Goal: Task Accomplishment & Management: Manage account settings

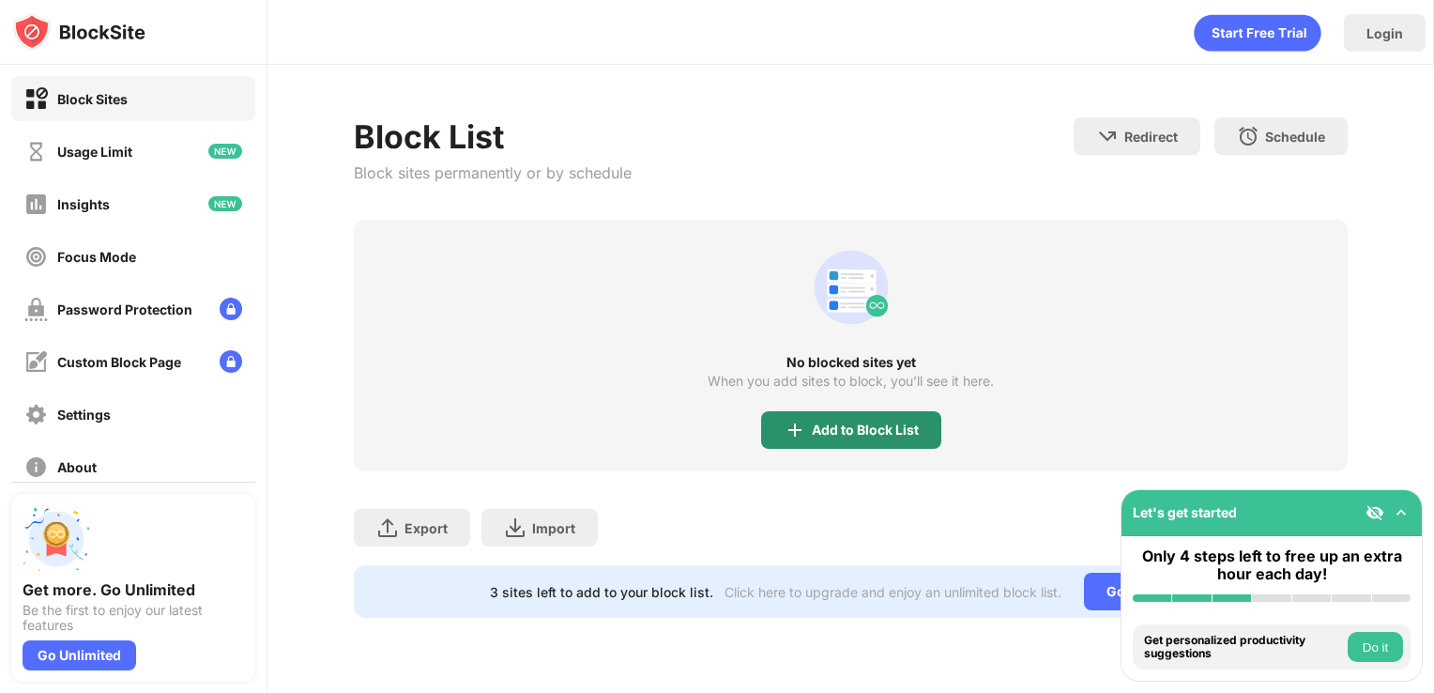
click at [840, 445] on div "Add to Block List" at bounding box center [851, 430] width 180 height 38
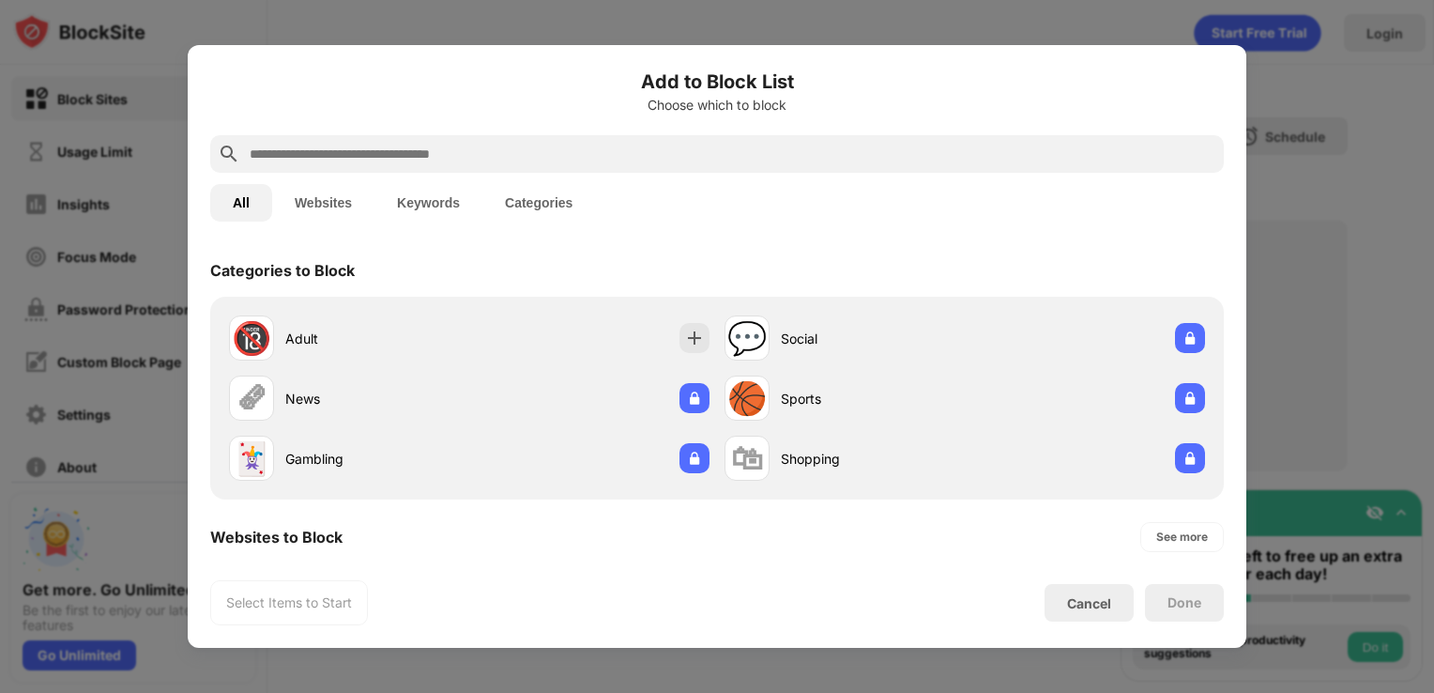
click at [1302, 293] on div at bounding box center [717, 346] width 1434 height 693
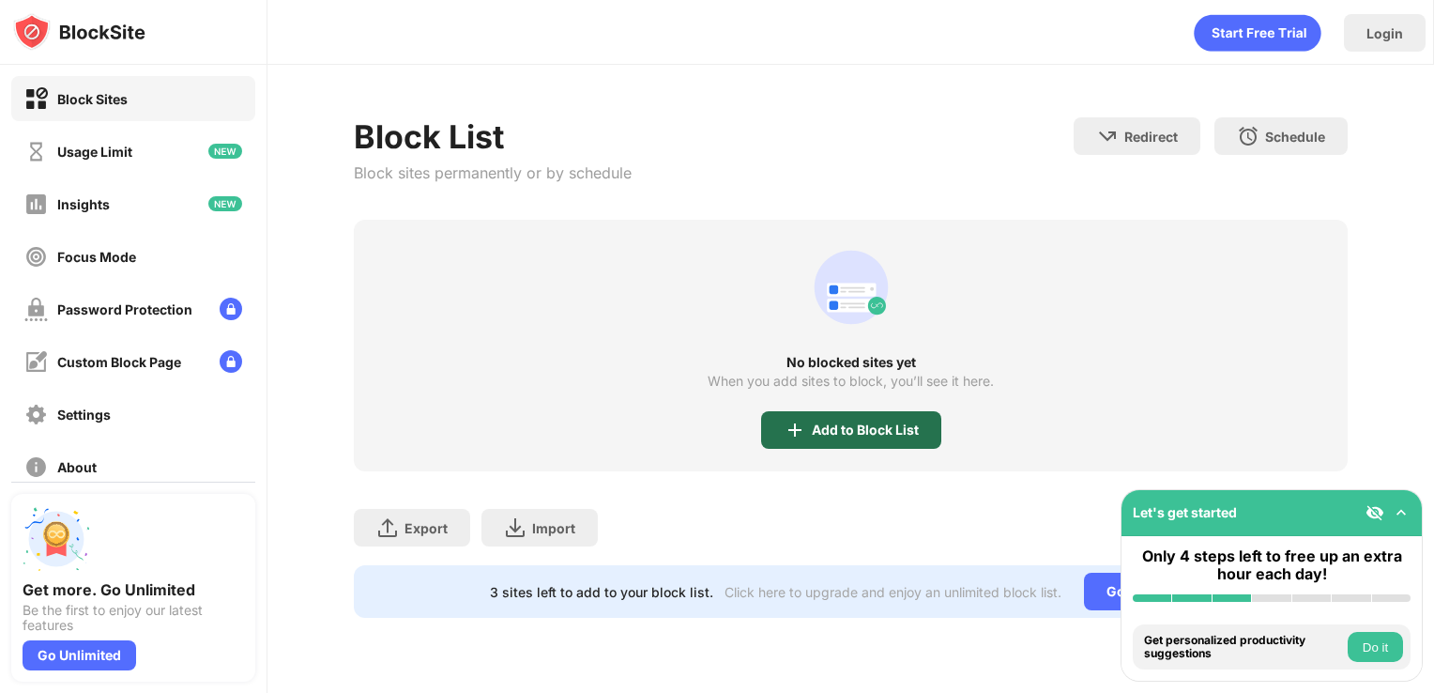
click at [853, 433] on div "Add to Block List" at bounding box center [865, 429] width 107 height 15
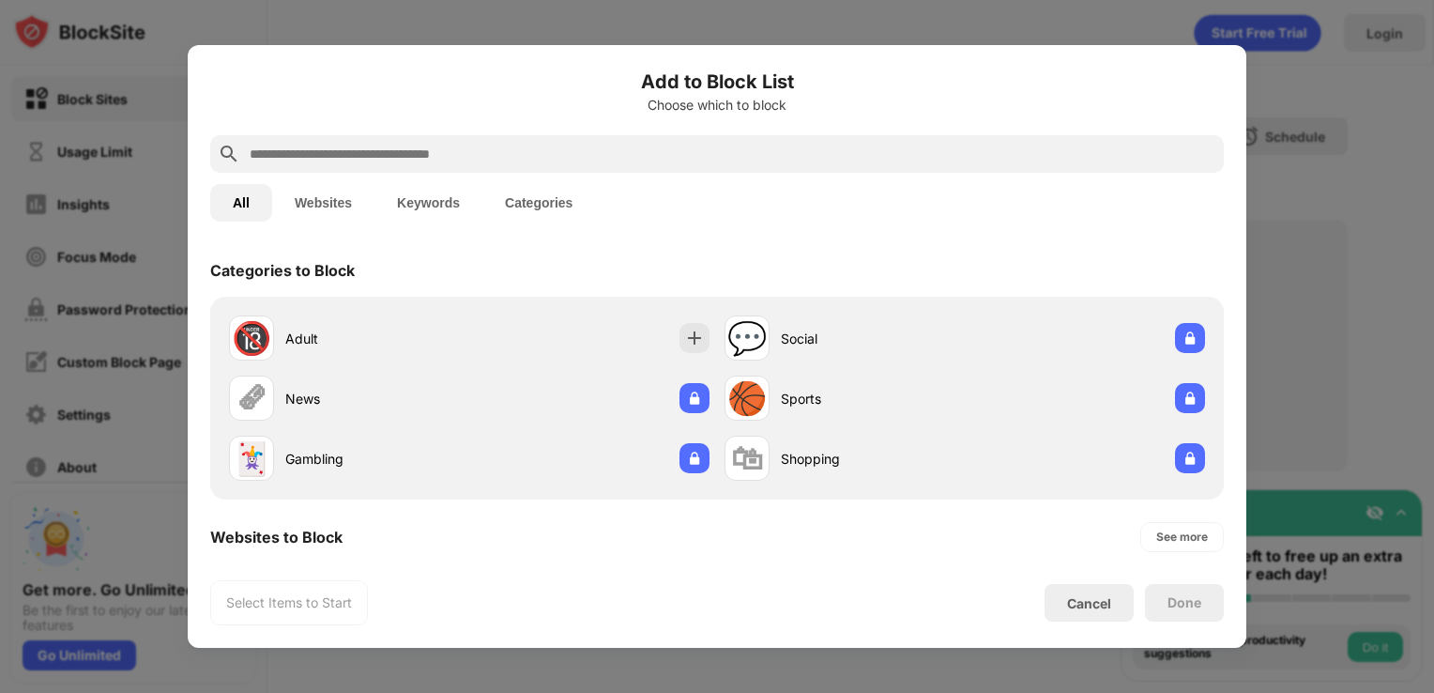
click at [536, 152] on input "text" at bounding box center [732, 154] width 968 height 23
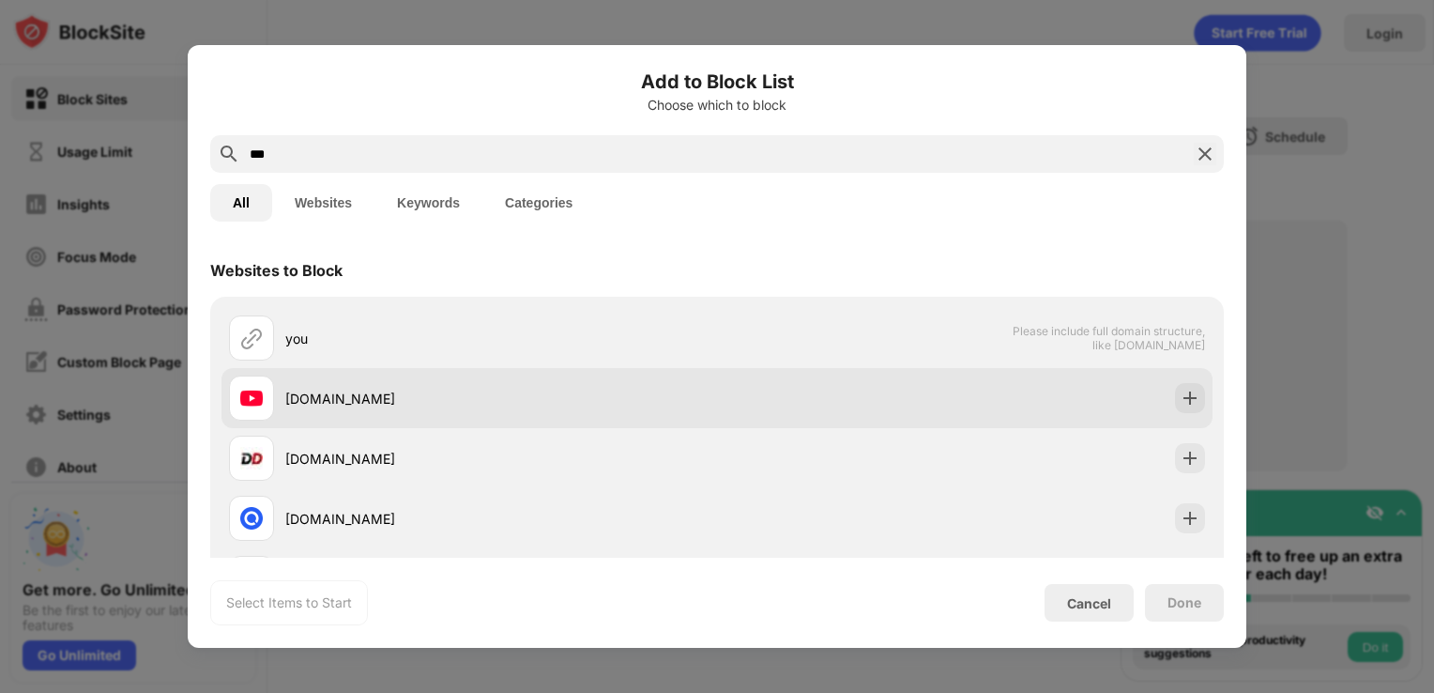
type input "***"
click at [438, 404] on div "[DOMAIN_NAME]" at bounding box center [501, 398] width 432 height 20
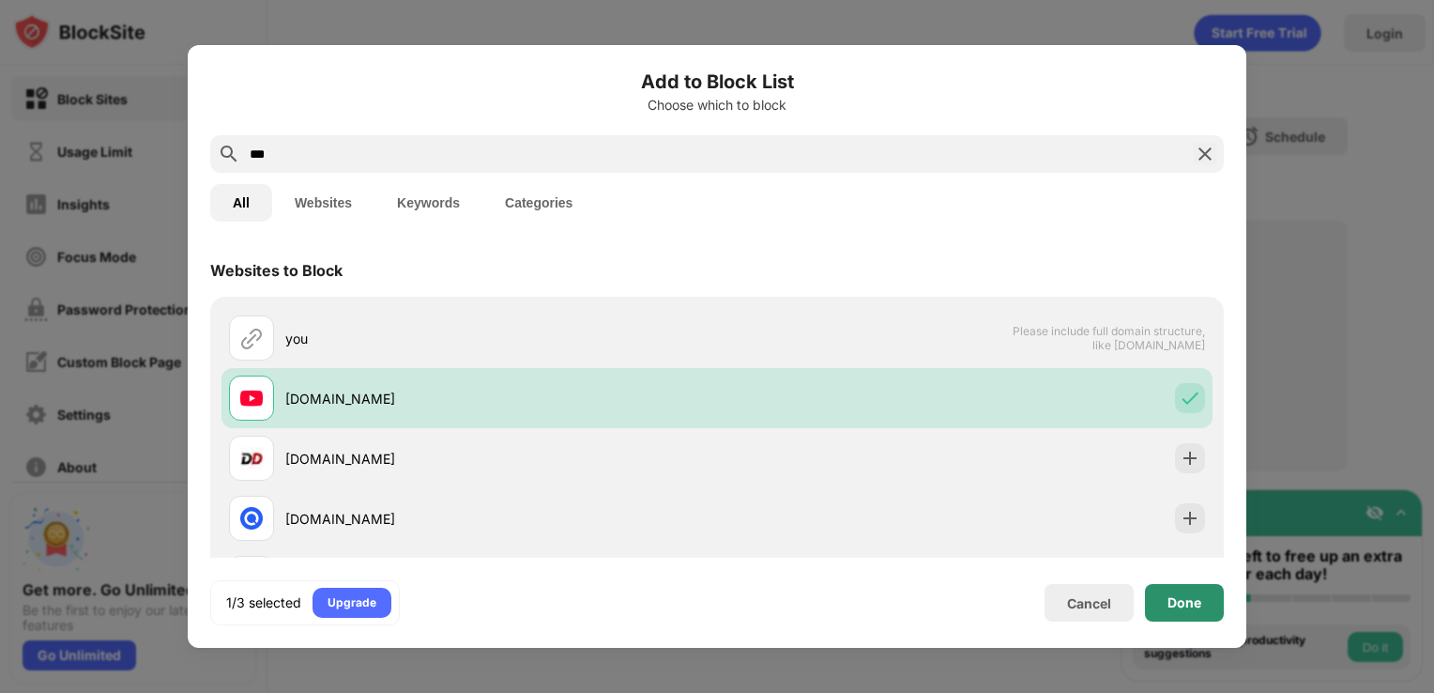
click at [1222, 601] on div "Done" at bounding box center [1184, 603] width 79 height 38
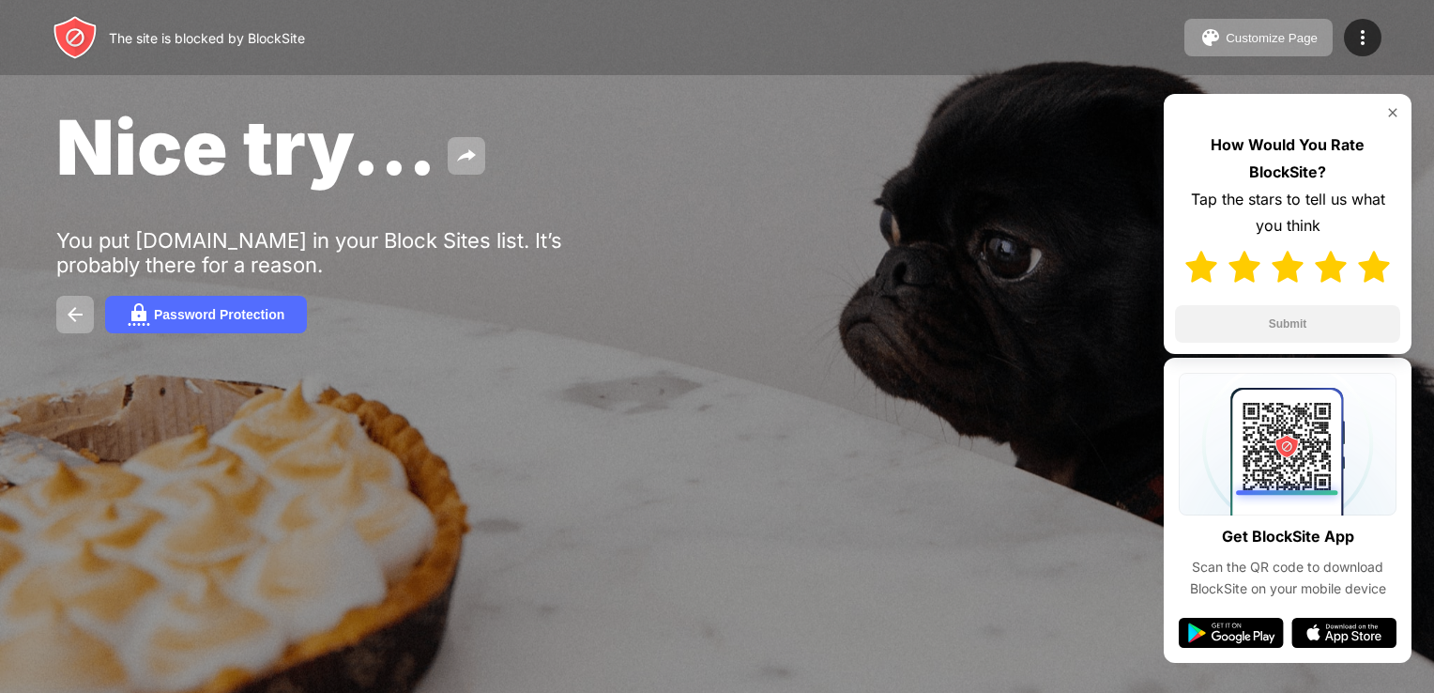
click at [1366, 256] on img at bounding box center [1374, 267] width 32 height 32
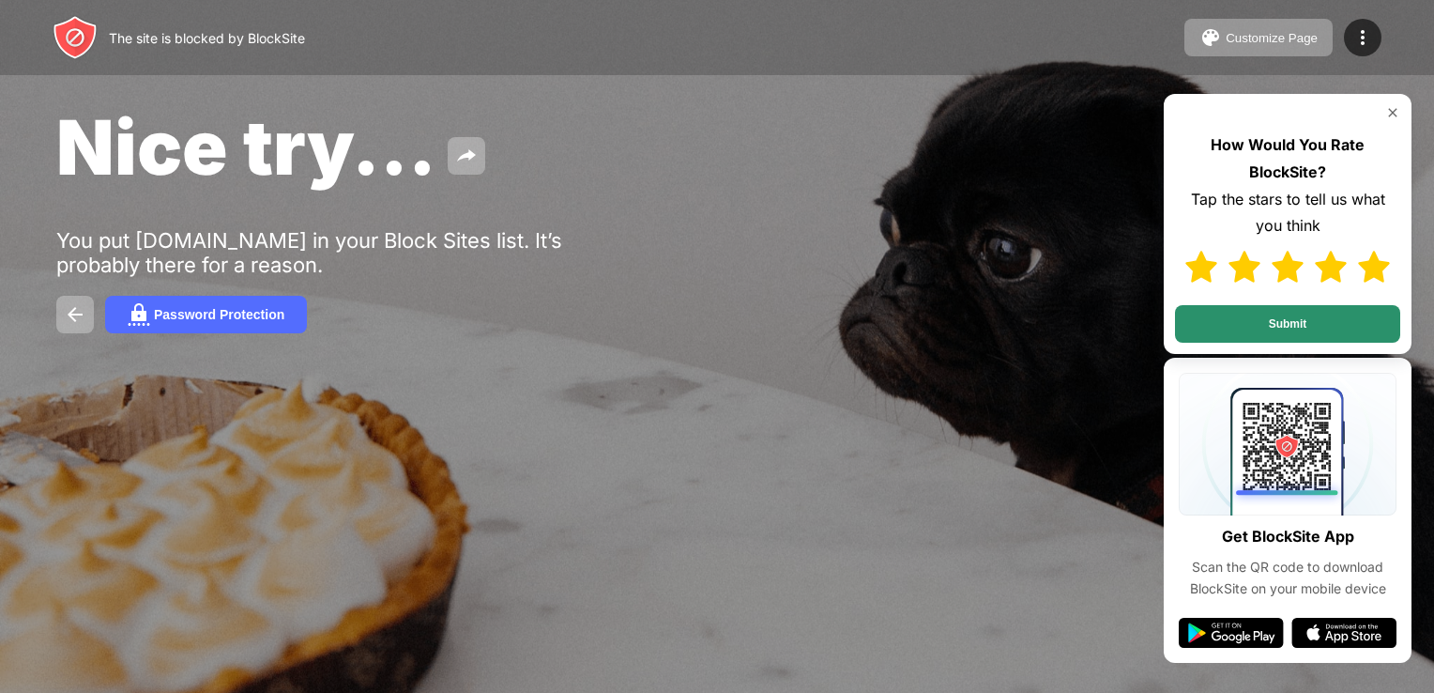
click at [1302, 317] on button "Submit" at bounding box center [1287, 324] width 225 height 38
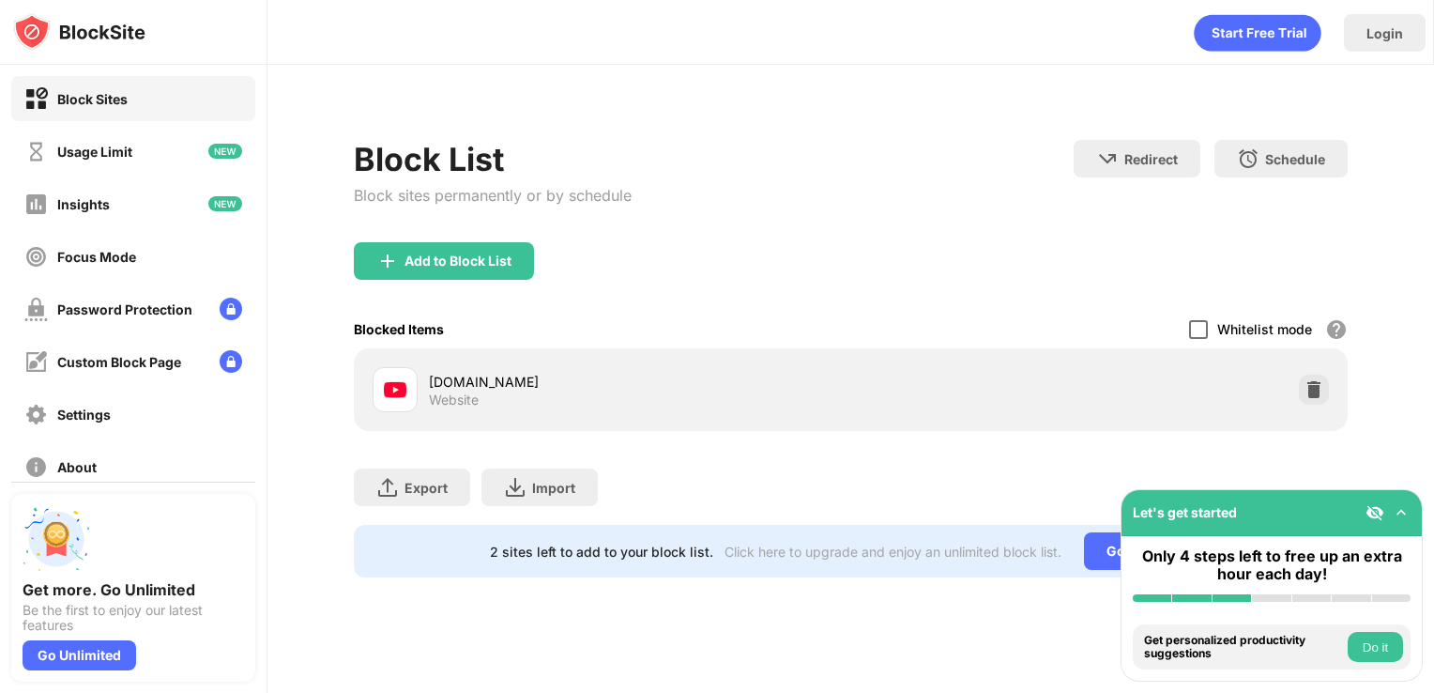
click at [1198, 327] on div at bounding box center [1198, 329] width 19 height 19
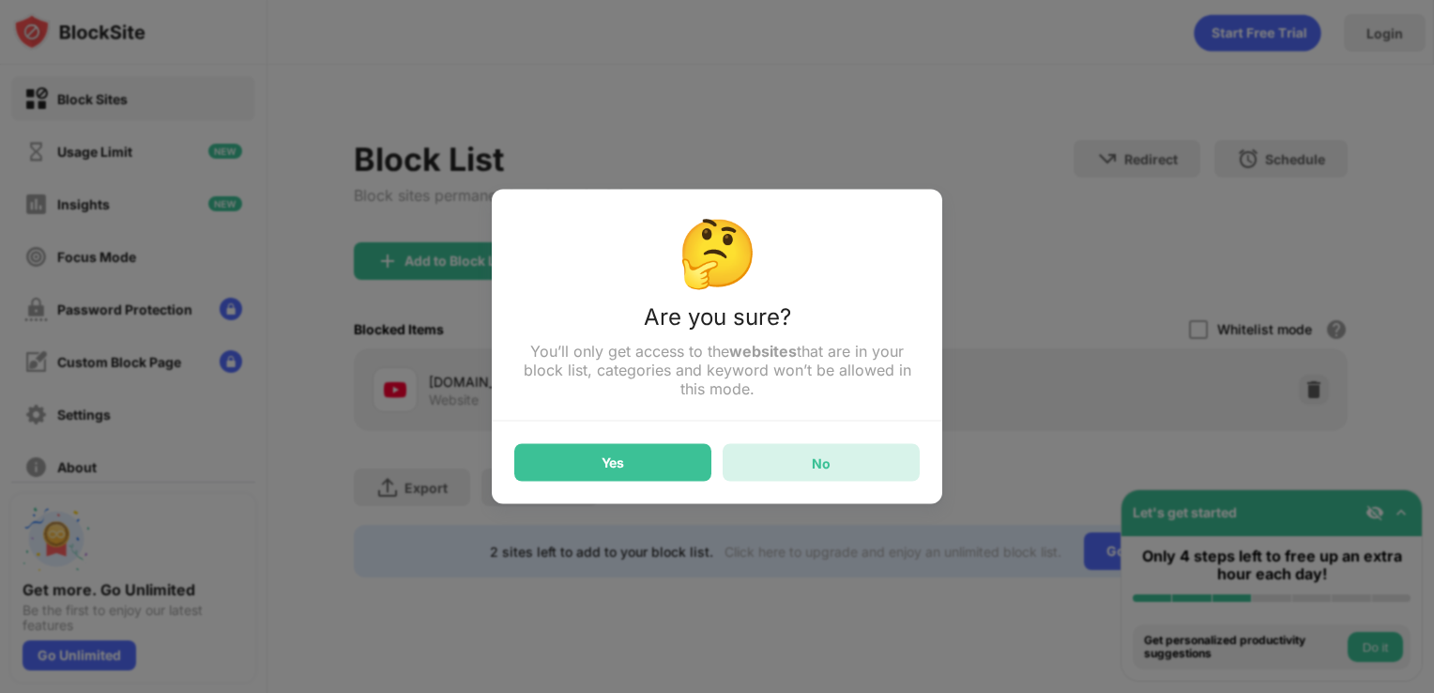
click at [792, 465] on div "No" at bounding box center [821, 463] width 197 height 38
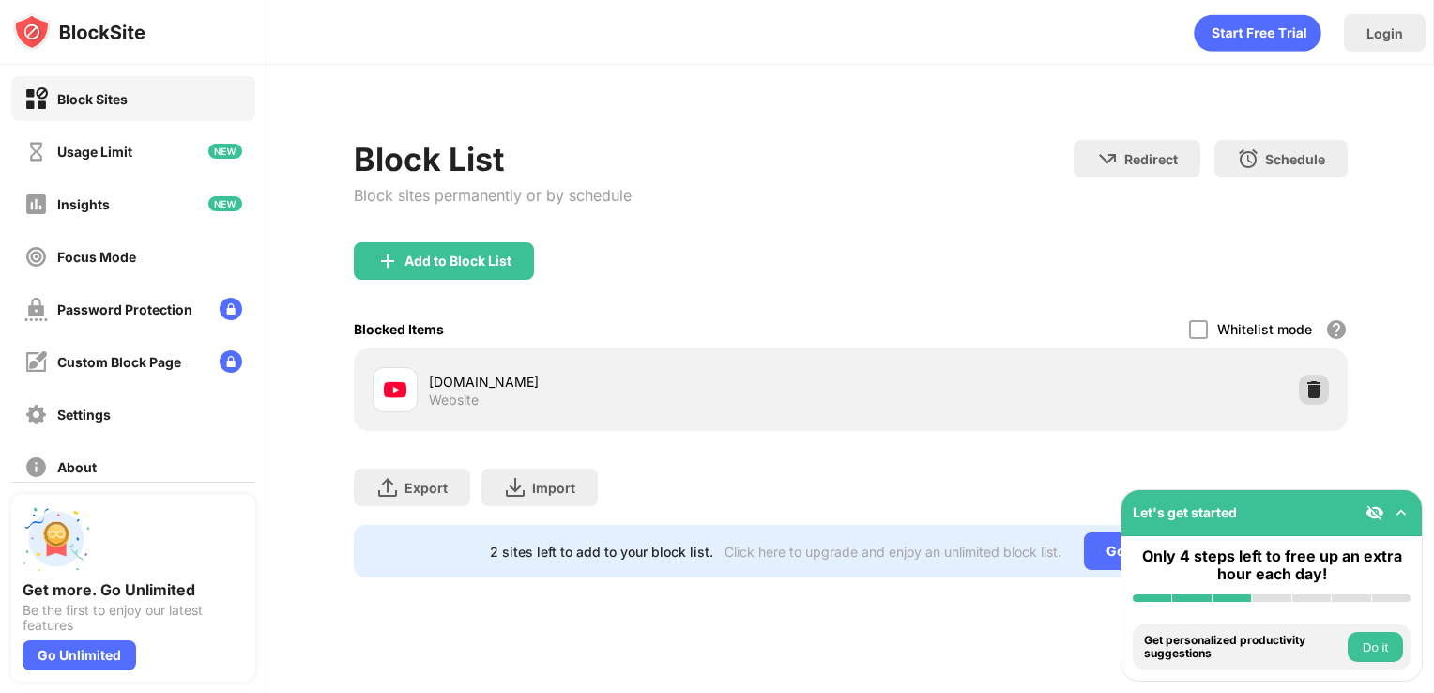
click at [1309, 392] on img at bounding box center [1313, 389] width 19 height 19
